Goal: Task Accomplishment & Management: Complete application form

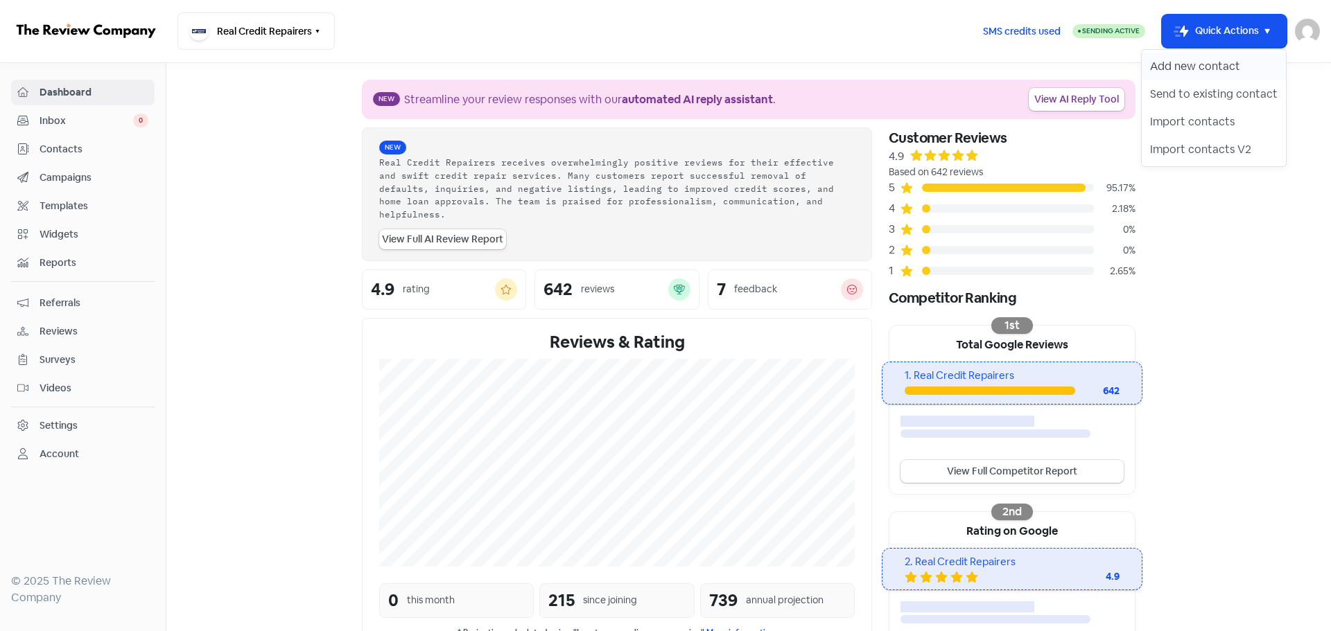
click at [1188, 69] on button "Add new contact" at bounding box center [1213, 67] width 144 height 28
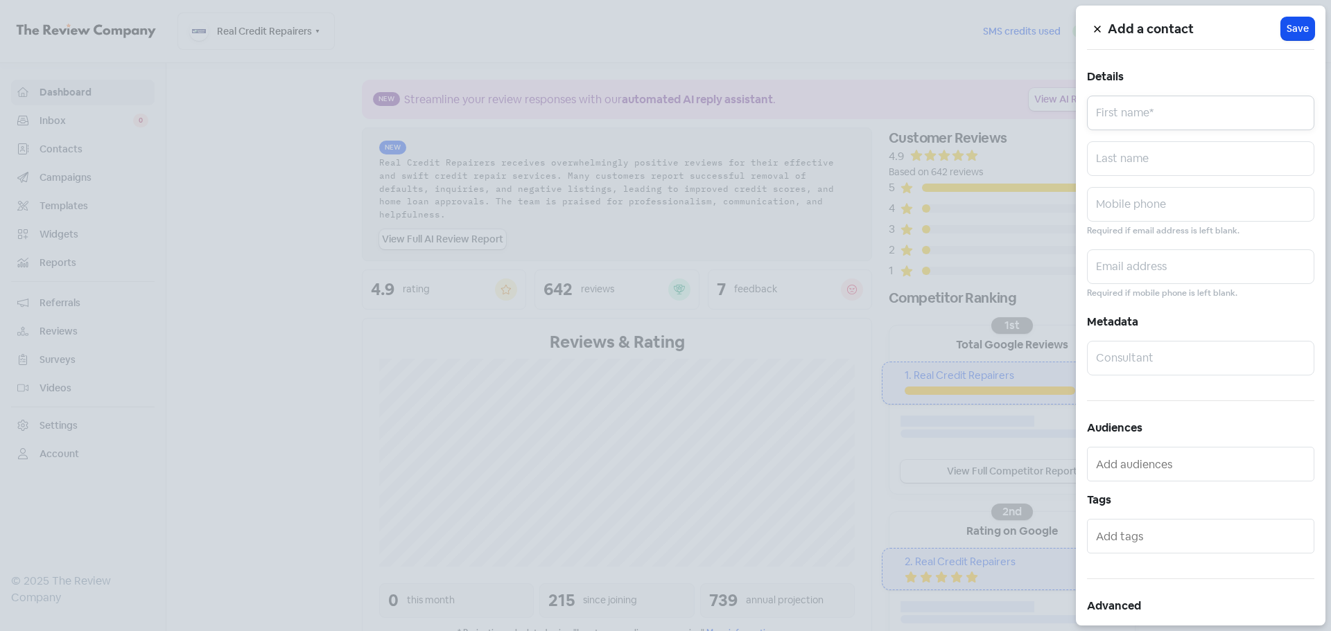
click at [1147, 109] on input "text" at bounding box center [1200, 113] width 227 height 35
paste input "[PERSON_NAME]"
click at [1151, 117] on input "[PERSON_NAME]" at bounding box center [1200, 113] width 227 height 35
type input "Callum"
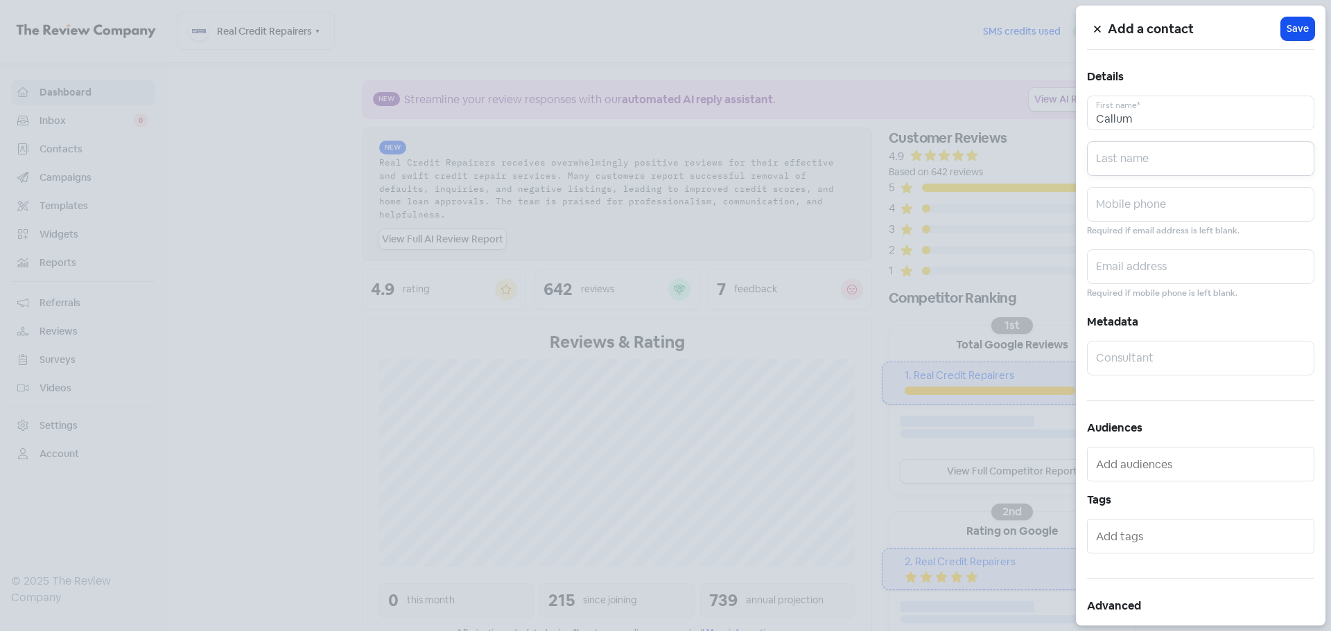
paste input "Ngawhare"
type input "Ngawhare"
paste input "0403478274"
type input "0403478274"
paste input "[EMAIL_ADDRESS][DOMAIN_NAME]"
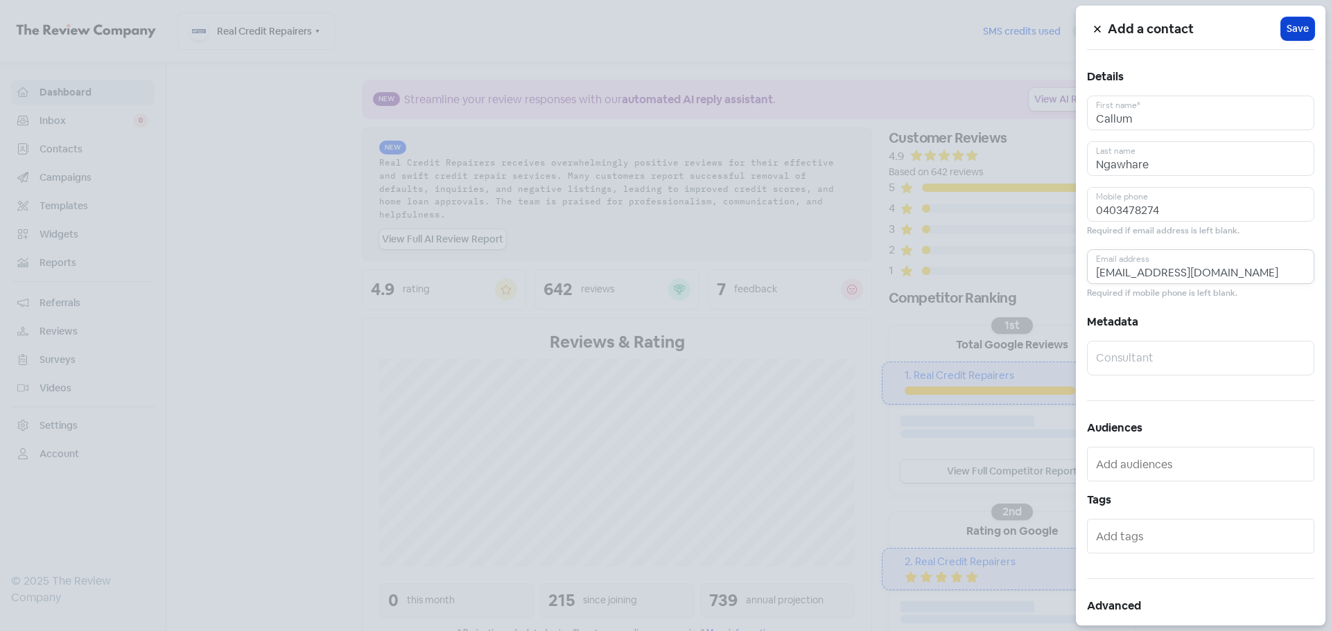
type input "[EMAIL_ADDRESS][DOMAIN_NAME]"
click at [1294, 32] on span "Save" at bounding box center [1297, 28] width 22 height 15
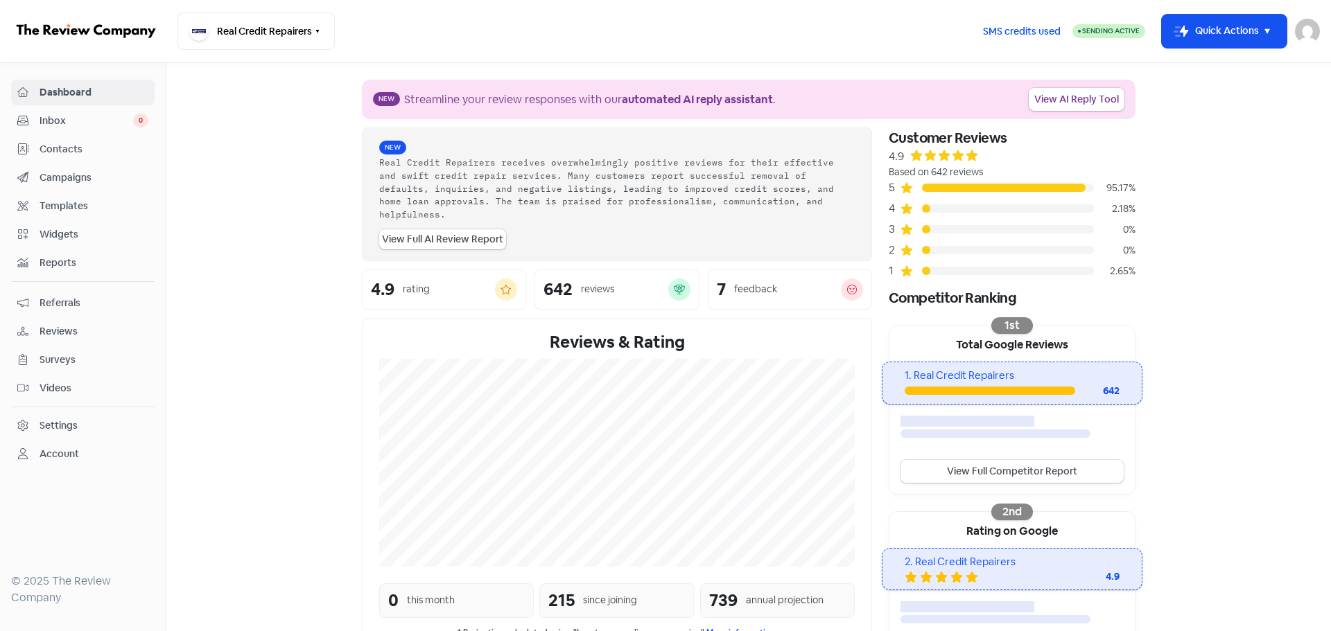
click at [1202, 225] on section "New Streamline your review responses with our automated AI reply assistant . Vi…" at bounding box center [748, 464] width 1164 height 802
